Goal: Entertainment & Leisure: Browse casually

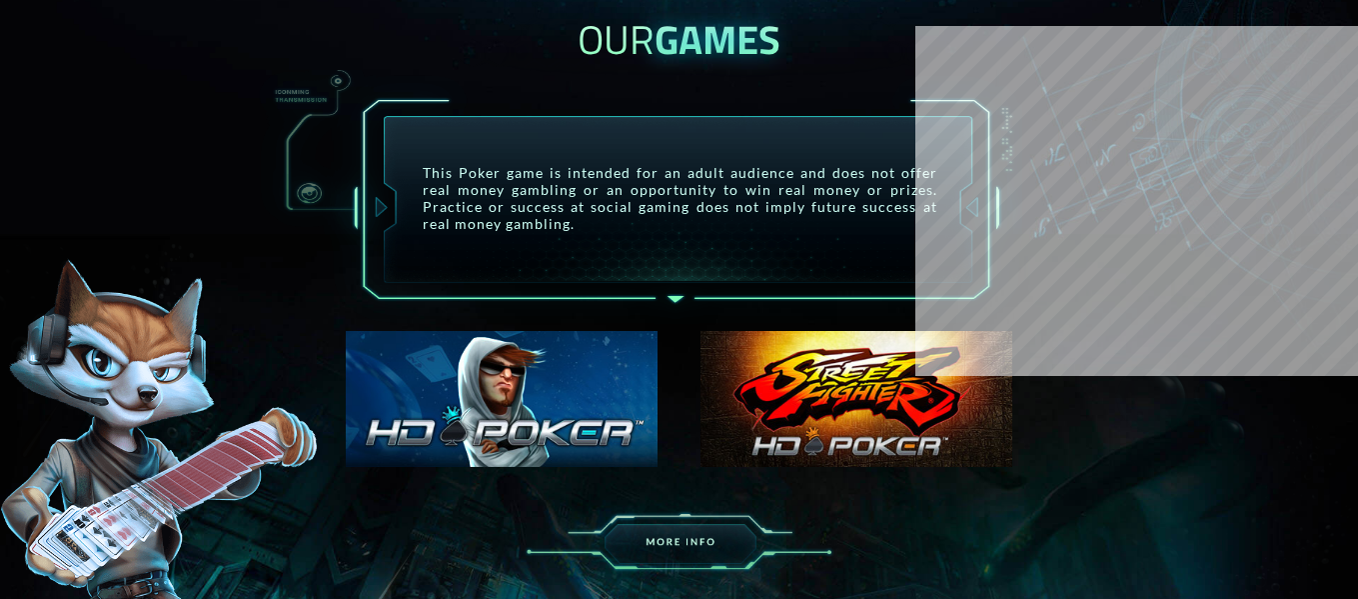
scroll to position [995, 0]
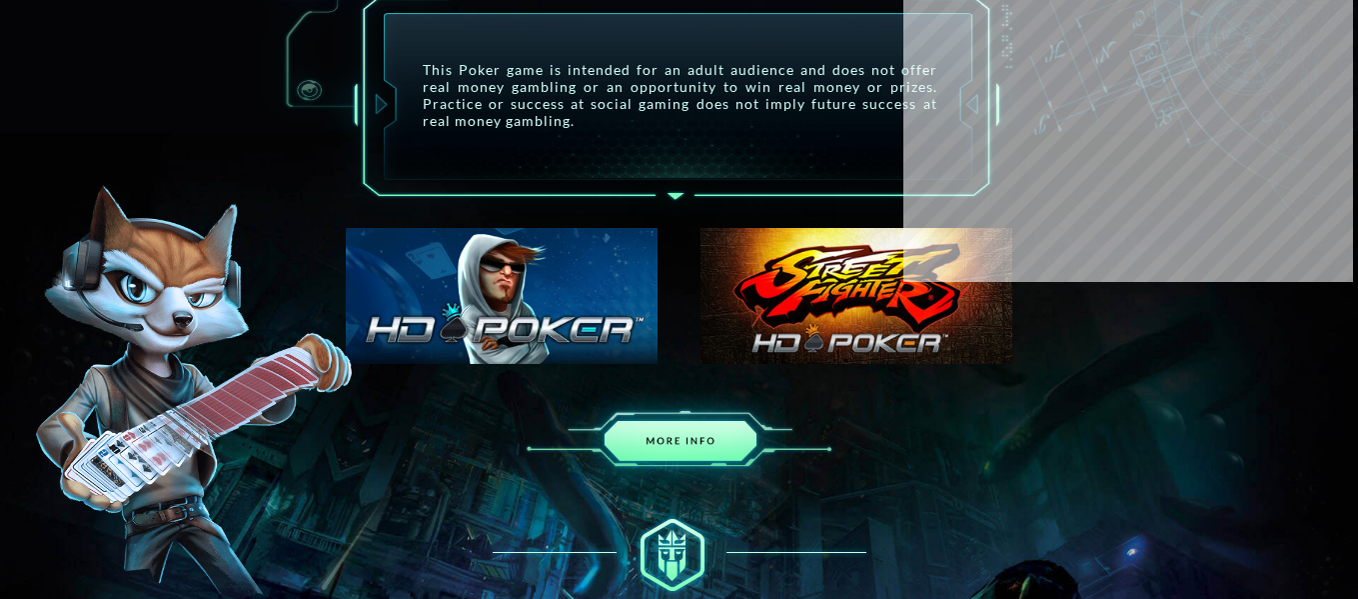
click at [665, 430] on img at bounding box center [680, 437] width 350 height 118
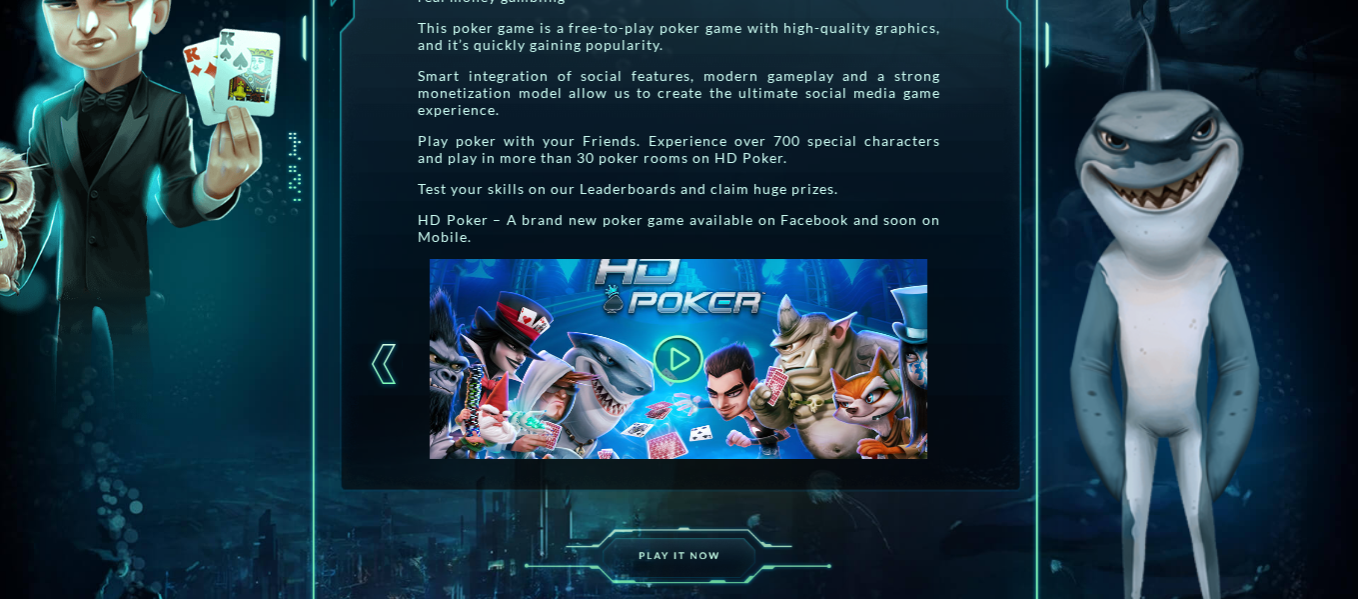
scroll to position [545, 0]
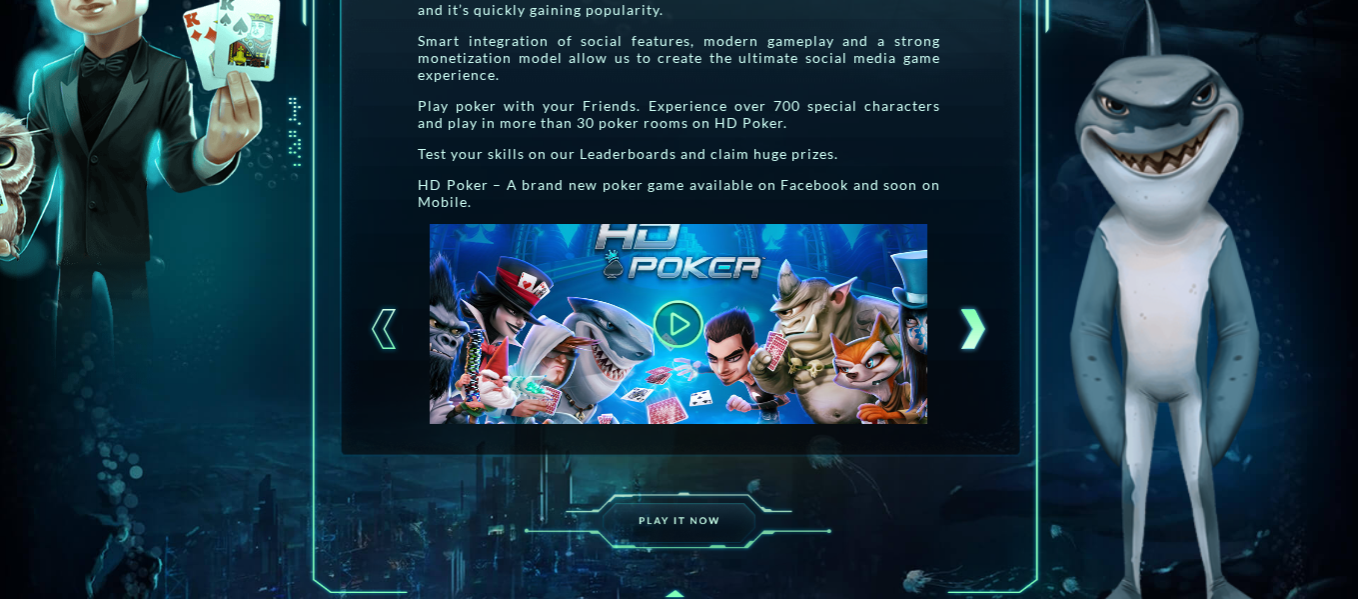
click at [976, 339] on div at bounding box center [972, 329] width 35 height 50
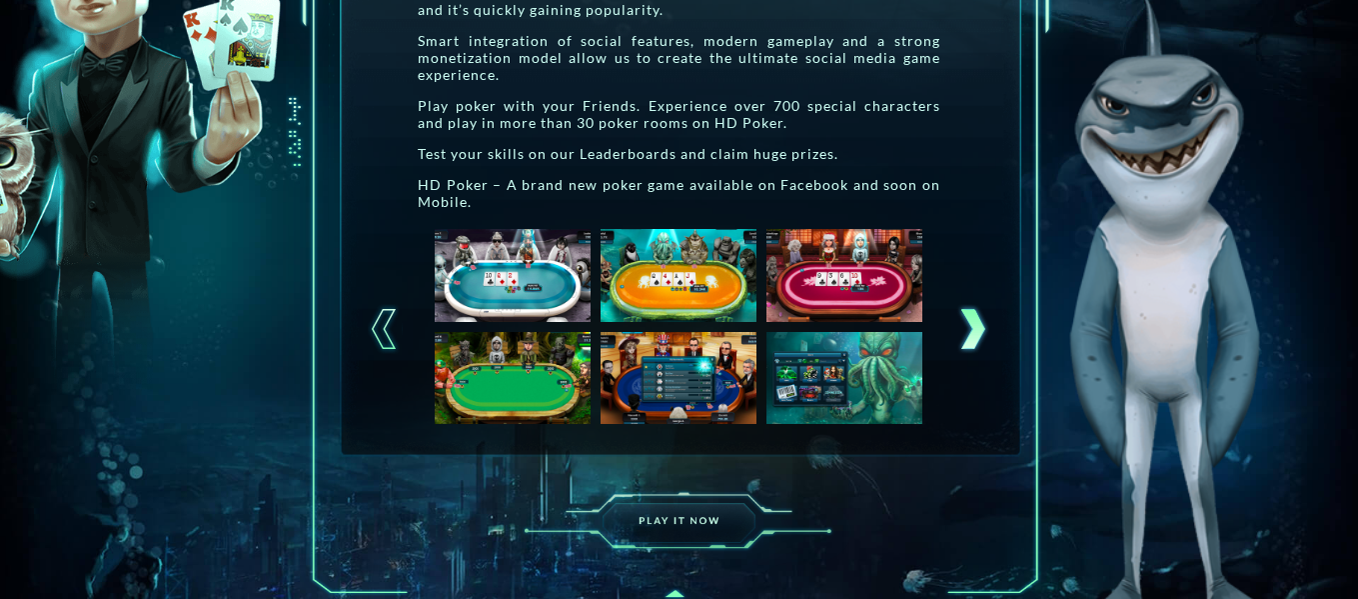
click at [975, 339] on div at bounding box center [972, 329] width 35 height 50
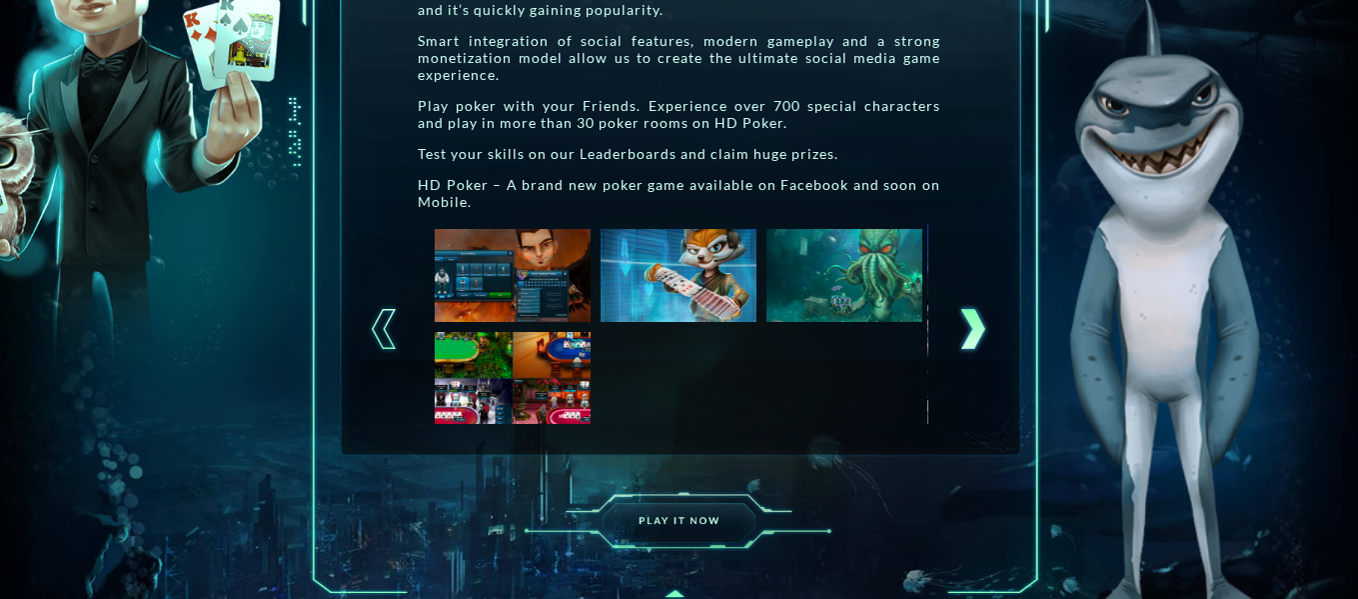
click at [975, 339] on div at bounding box center [972, 329] width 35 height 50
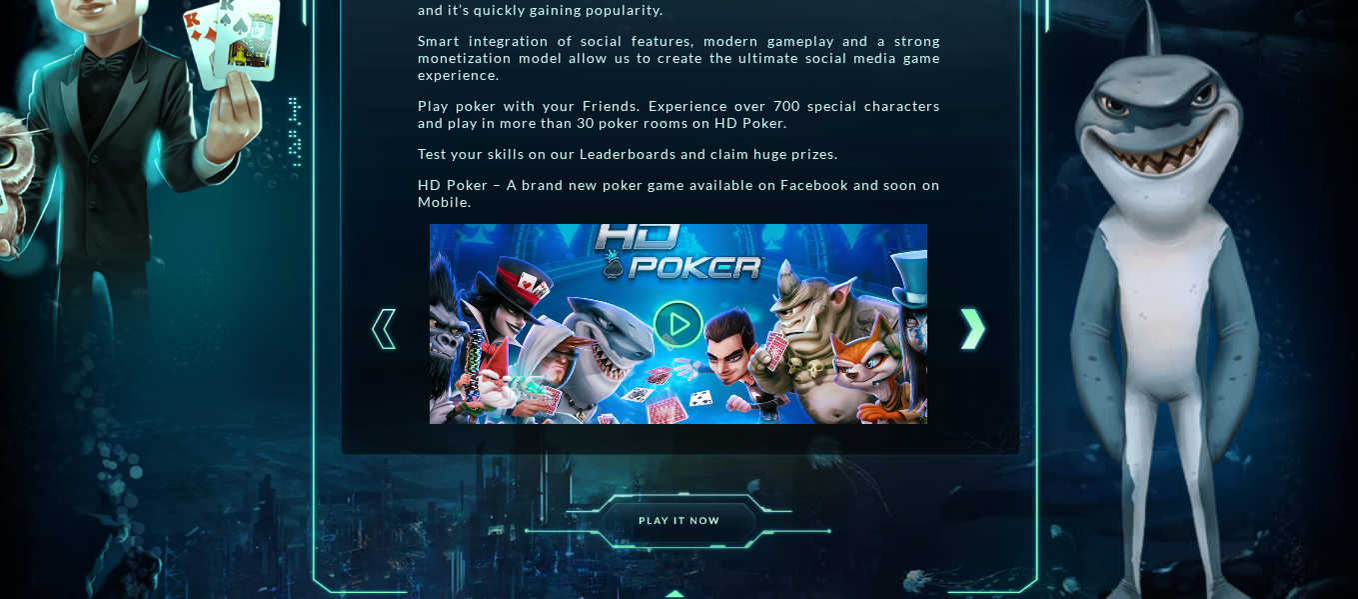
click at [975, 339] on div at bounding box center [972, 329] width 35 height 50
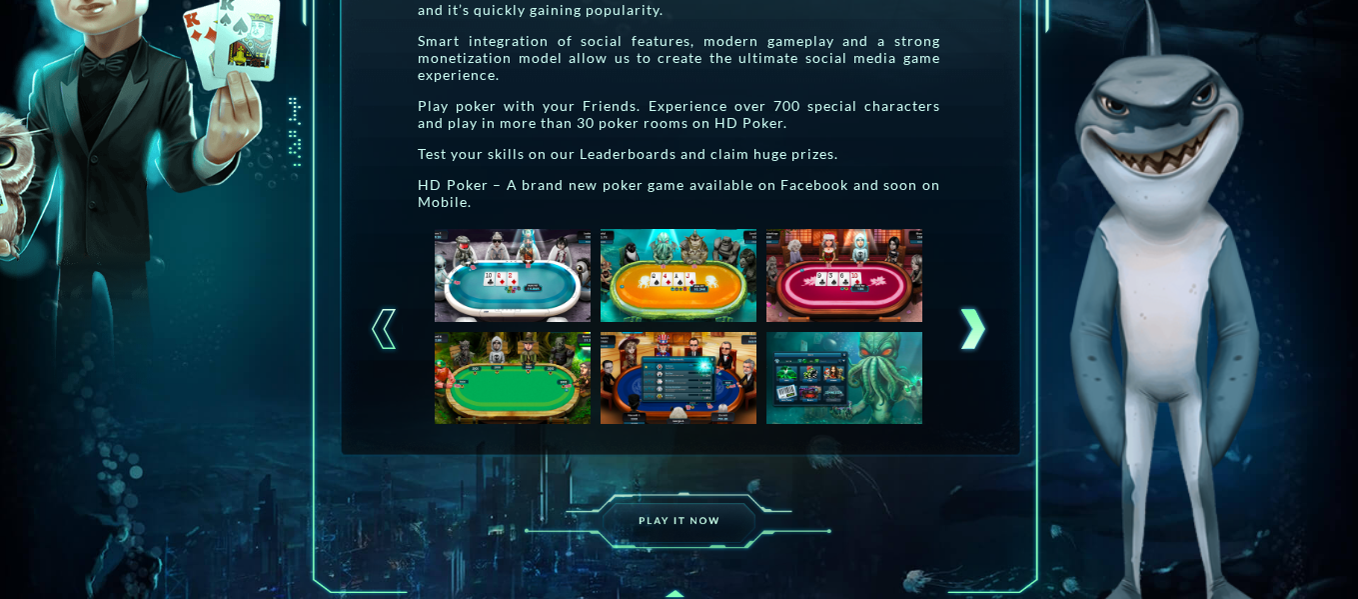
click at [975, 339] on div at bounding box center [972, 329] width 35 height 50
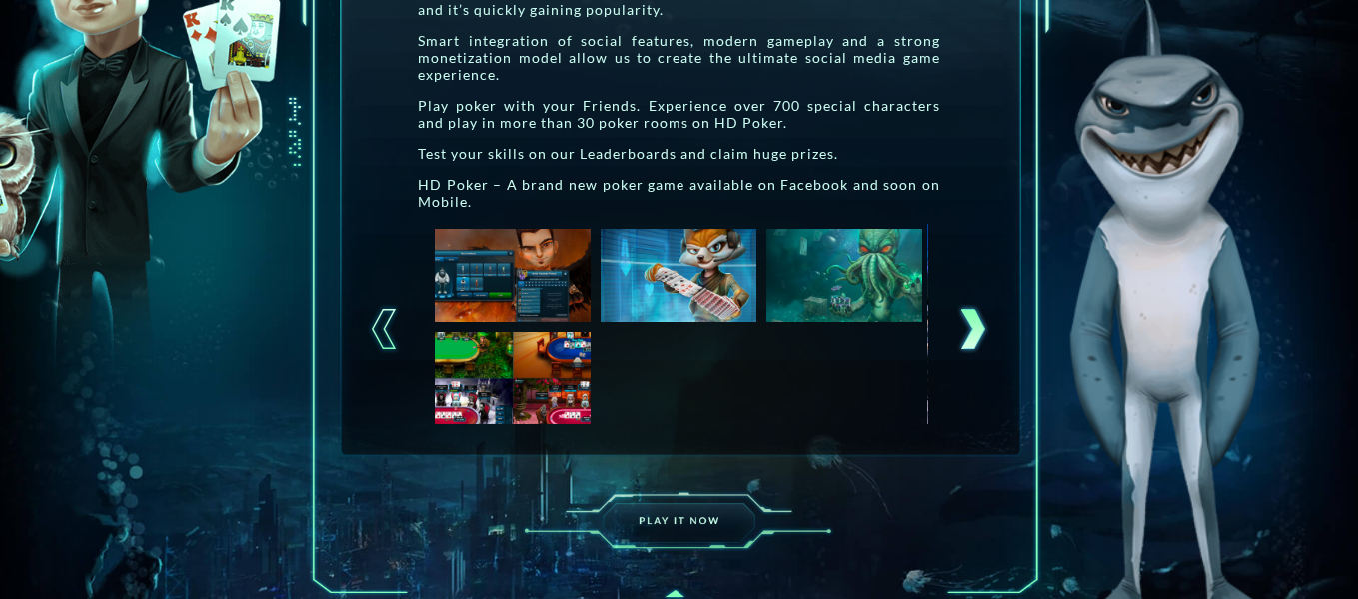
click at [975, 339] on div at bounding box center [972, 329] width 35 height 50
